Goal: Obtain resource: Download file/media

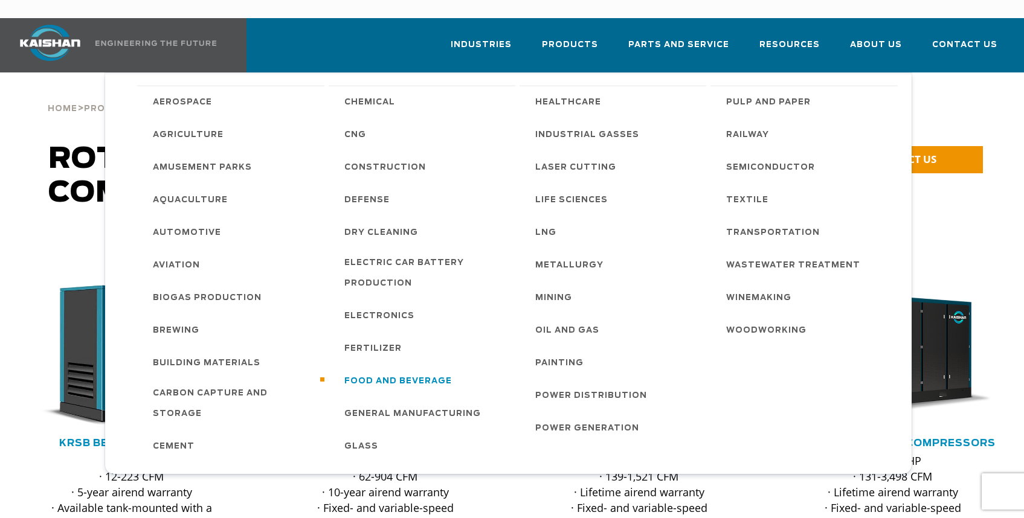
click at [413, 371] on span "Food and Beverage" at bounding box center [397, 381] width 107 height 21
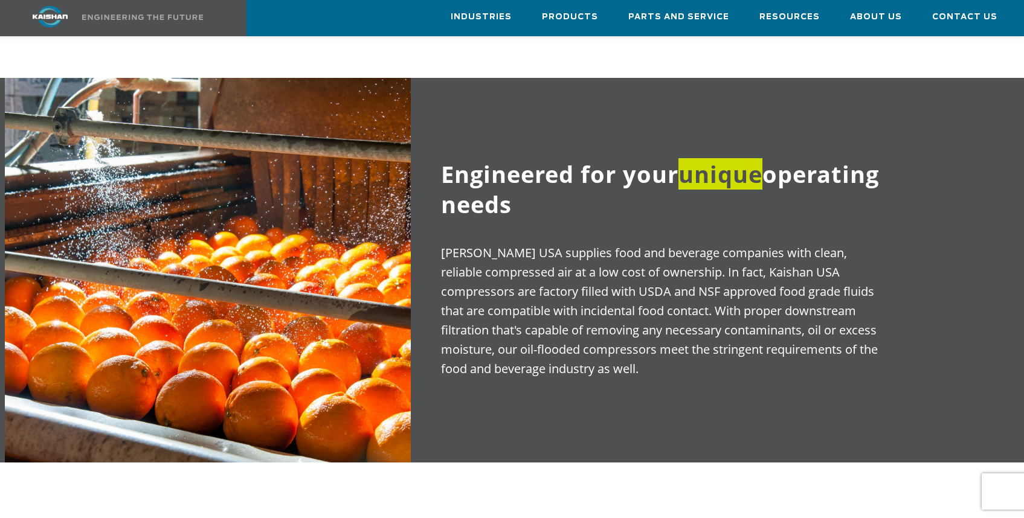
scroll to position [773, 0]
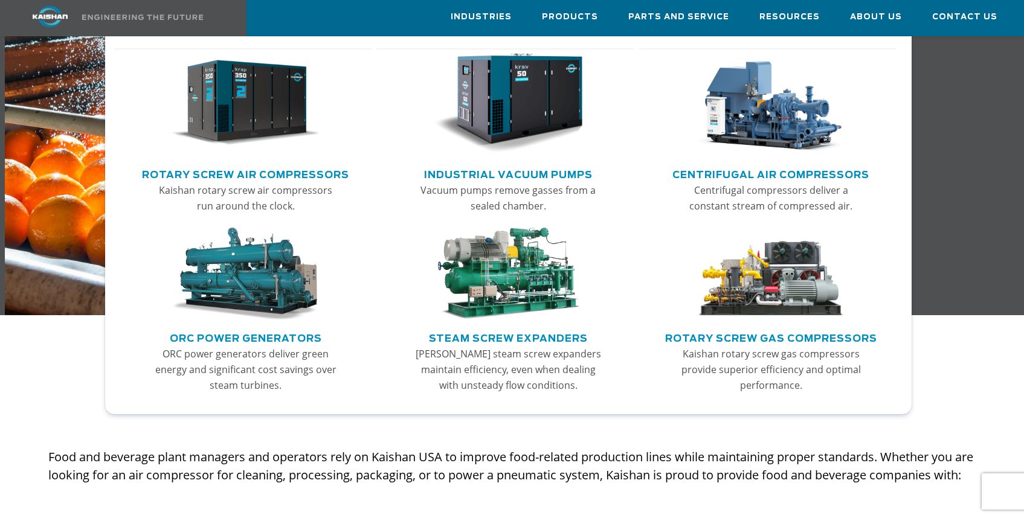
click at [703, 173] on link "Centrifugal Air Compressors" at bounding box center [770, 173] width 197 height 18
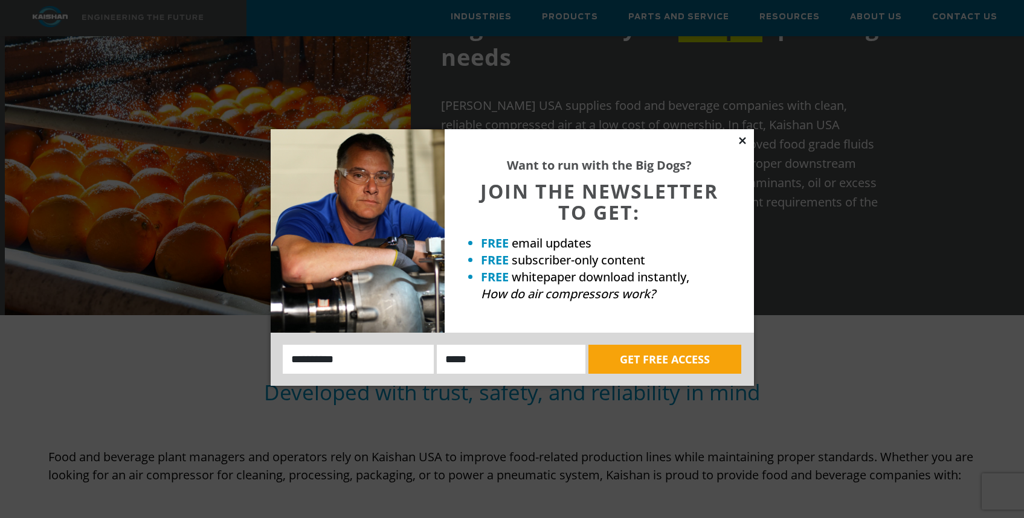
click at [743, 138] on icon at bounding box center [742, 140] width 7 height 7
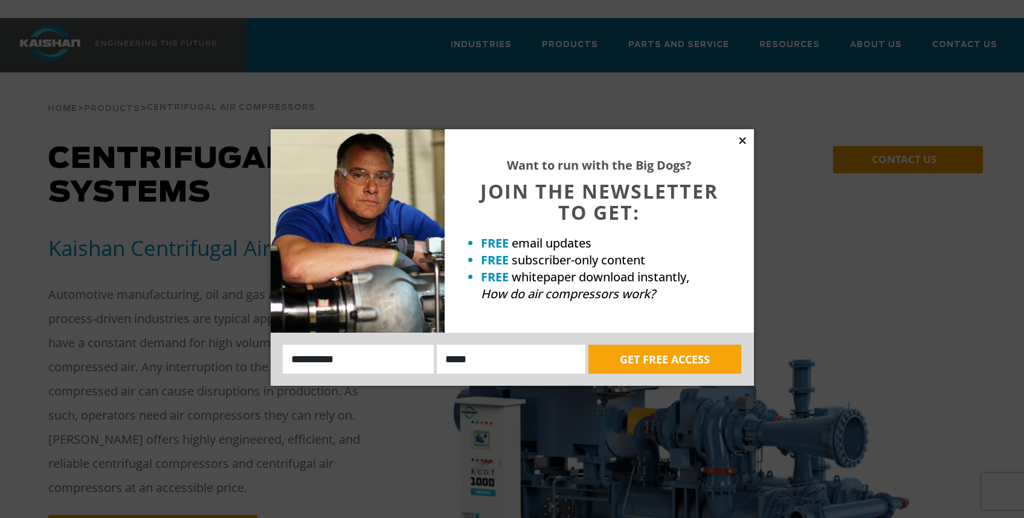
click at [741, 141] on icon at bounding box center [742, 140] width 7 height 7
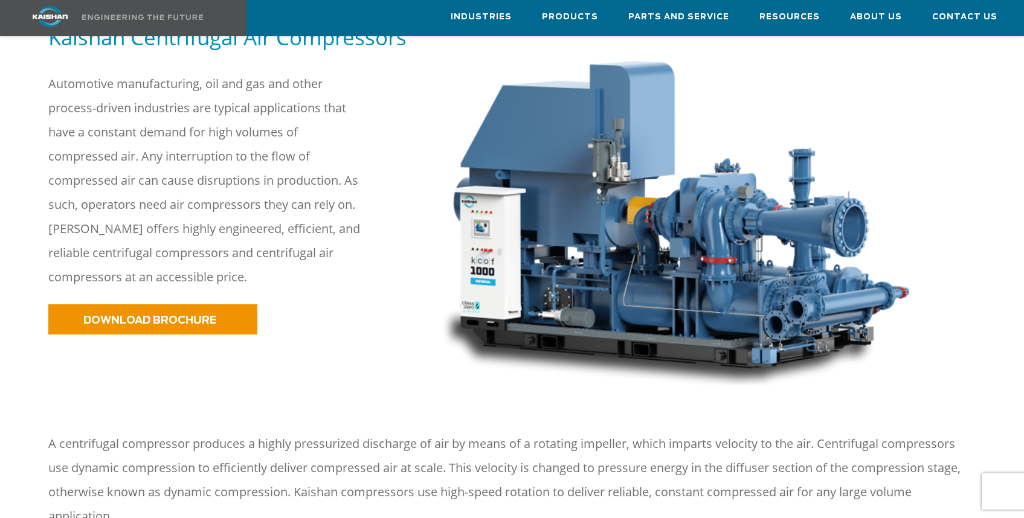
scroll to position [213, 0]
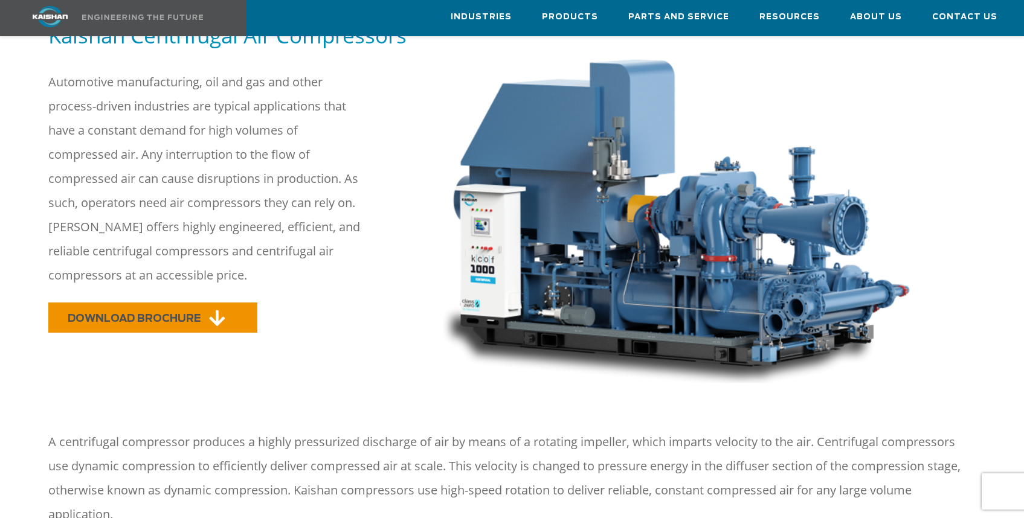
click at [165, 308] on link "DOWNLOAD BROCHURE" at bounding box center [152, 318] width 209 height 30
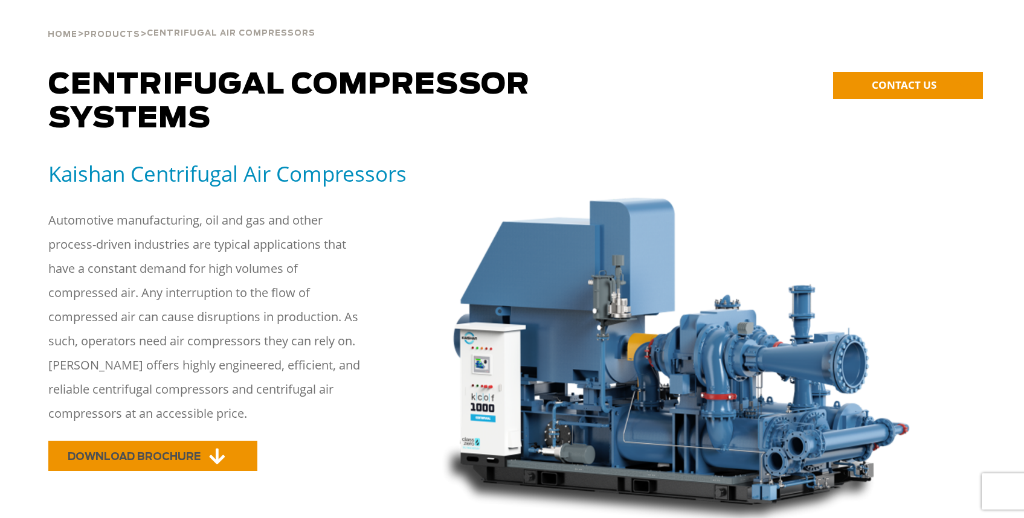
scroll to position [0, 0]
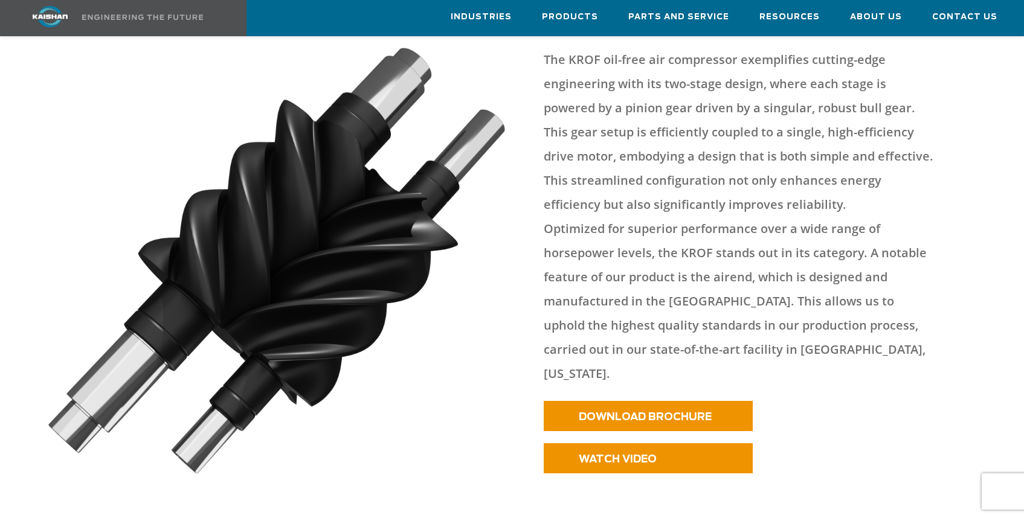
scroll to position [406, 0]
